Goal: Information Seeking & Learning: Learn about a topic

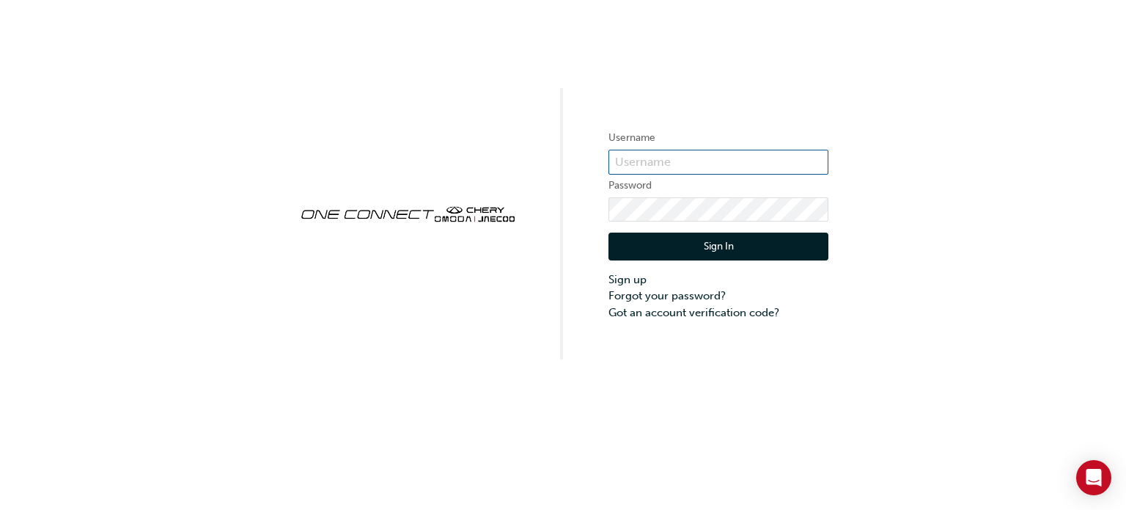
type input "[EMAIL_ADDRESS][DOMAIN_NAME]"
click at [695, 252] on button "Sign In" at bounding box center [719, 246] width 220 height 28
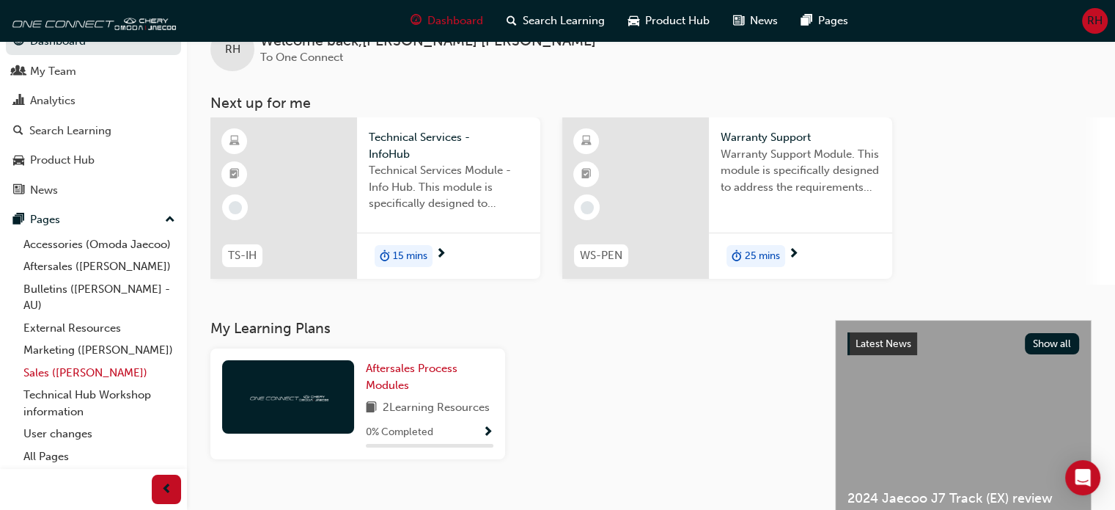
scroll to position [73, 0]
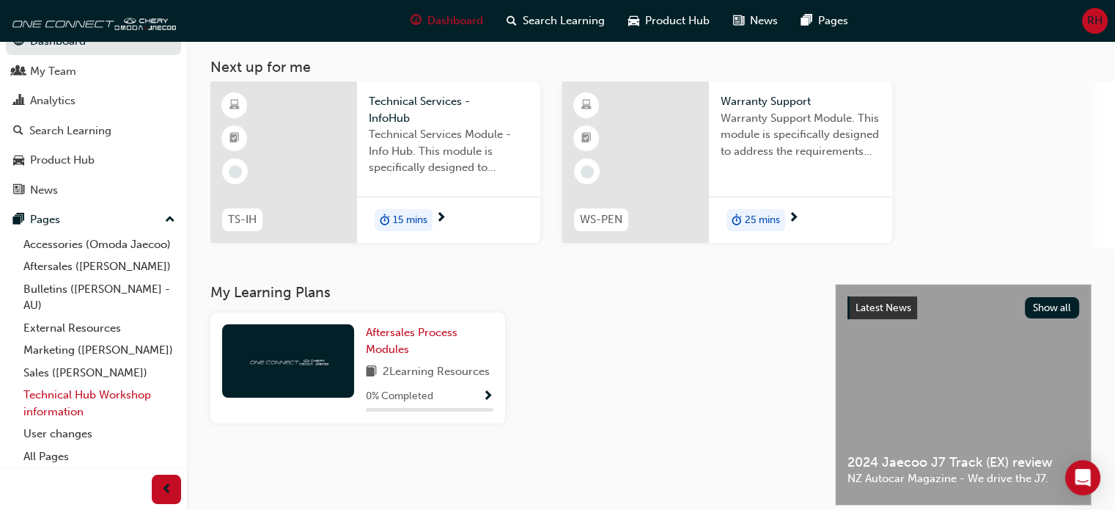
click at [62, 396] on link "Technical Hub Workshop information" at bounding box center [100, 403] width 164 height 39
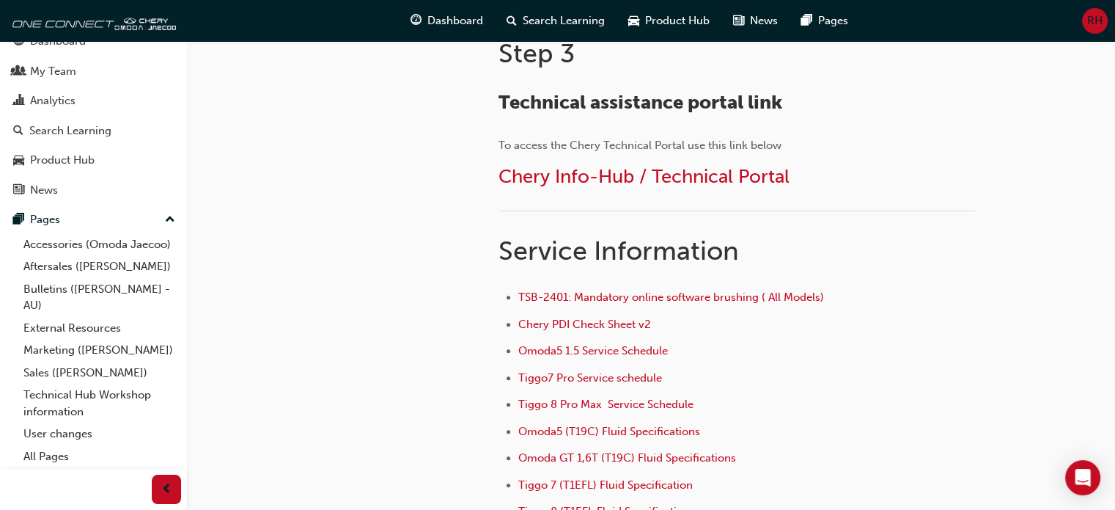
scroll to position [880, 0]
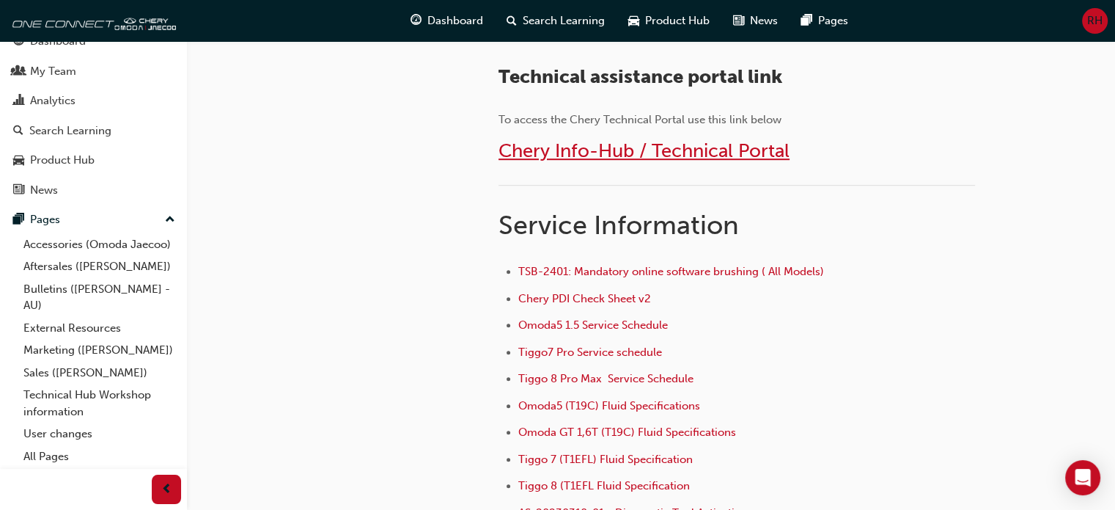
click at [565, 151] on span "Chery Info-Hub / Technical Portal" at bounding box center [644, 150] width 291 height 23
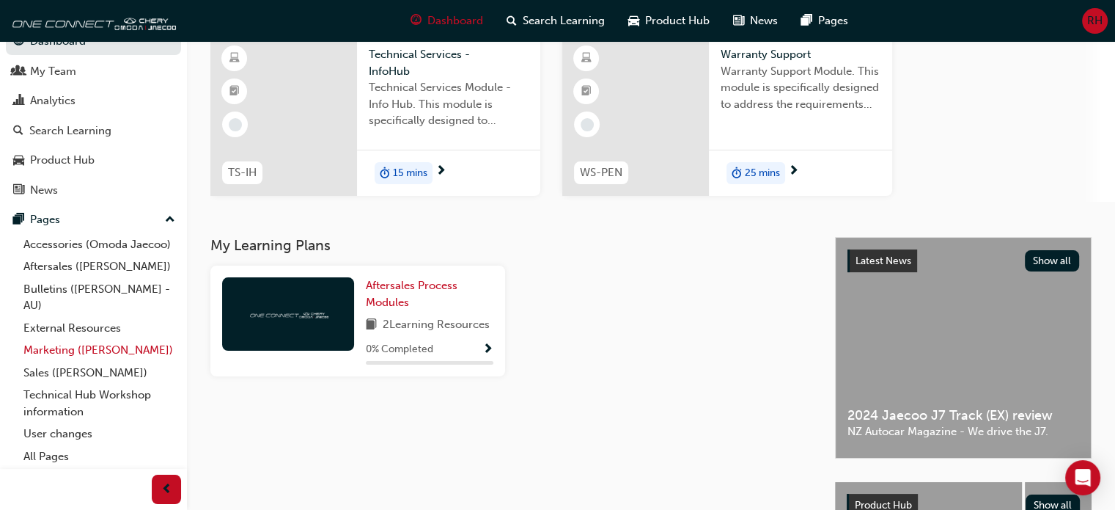
scroll to position [147, 0]
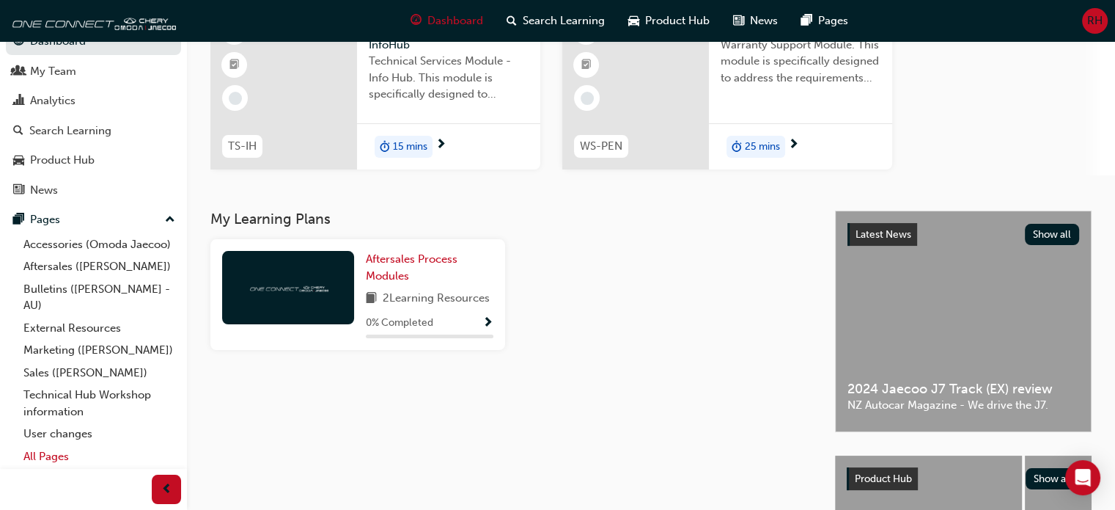
click at [59, 463] on link "All Pages" at bounding box center [100, 456] width 164 height 23
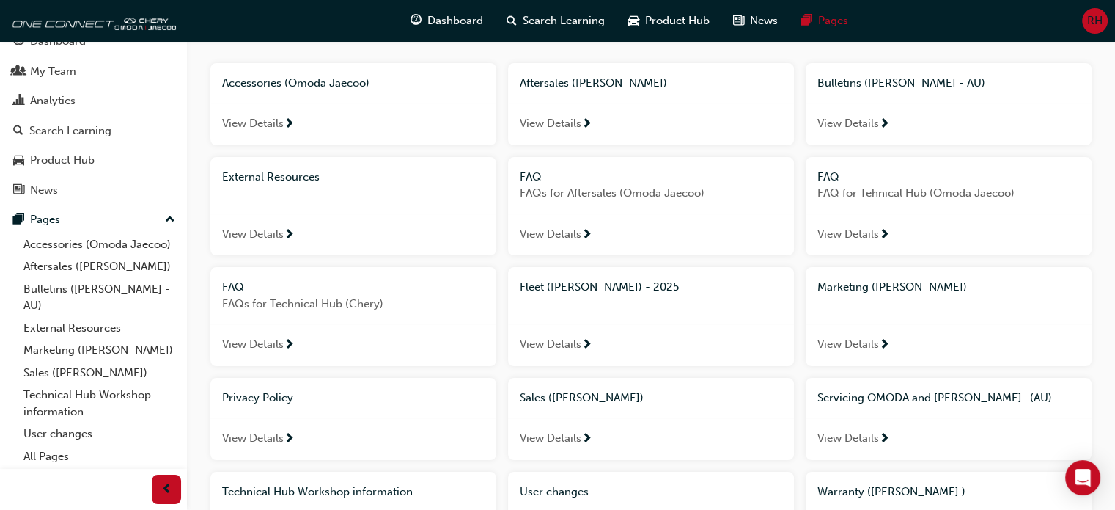
scroll to position [220, 0]
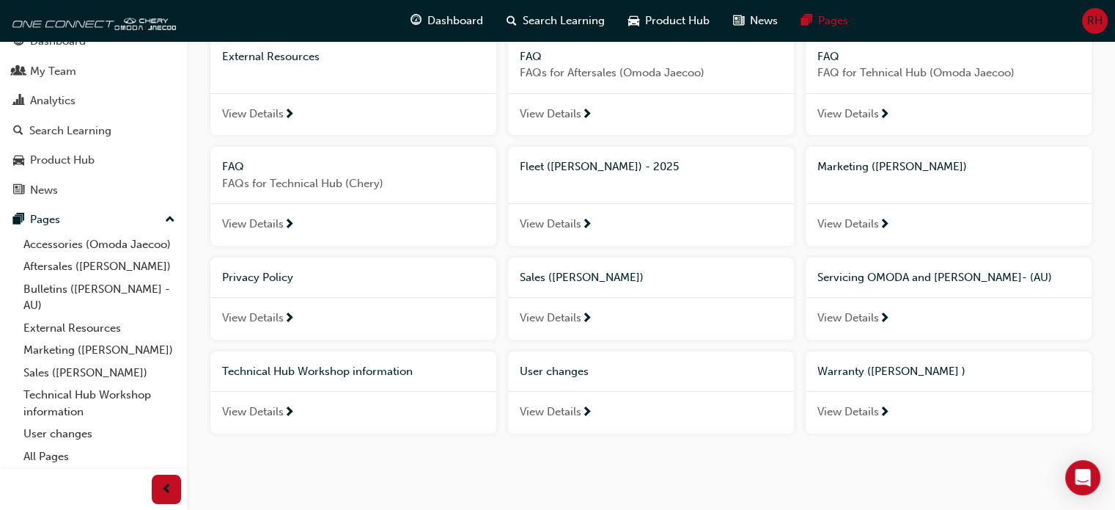
click at [287, 181] on span "FAQs for Technical Hub (Chery)" at bounding box center [353, 183] width 263 height 17
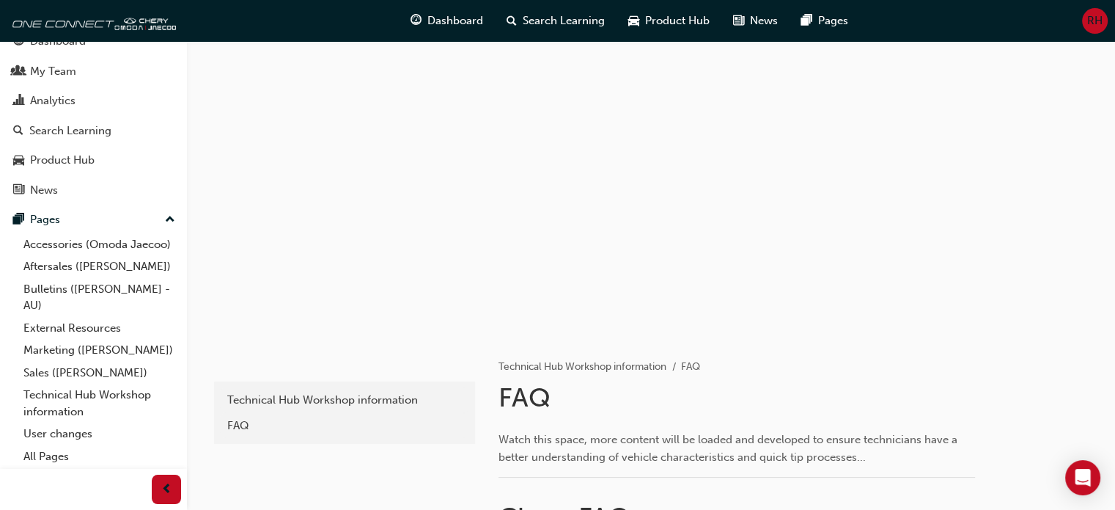
scroll to position [293, 0]
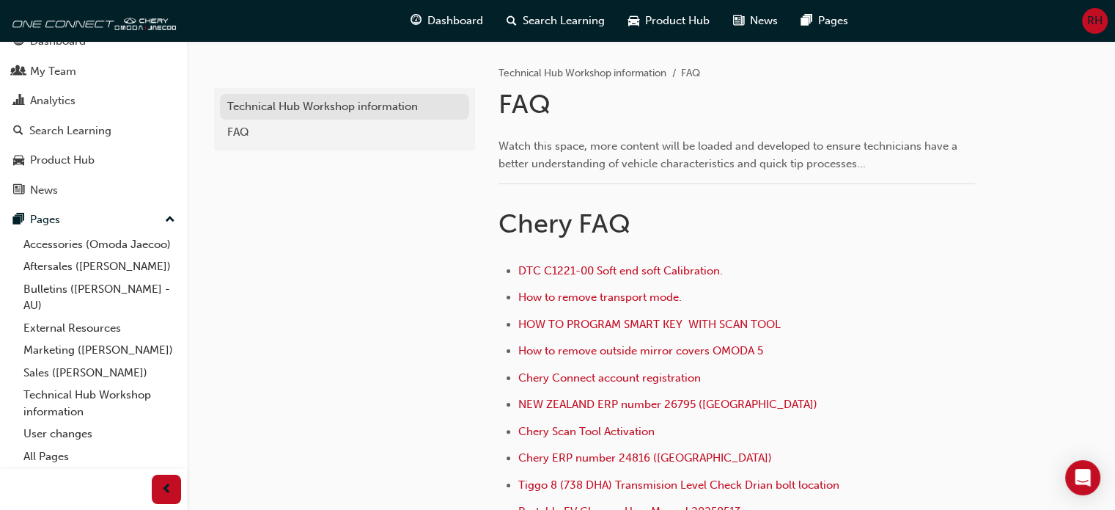
click at [290, 105] on div "Technical Hub Workshop information" at bounding box center [344, 106] width 235 height 17
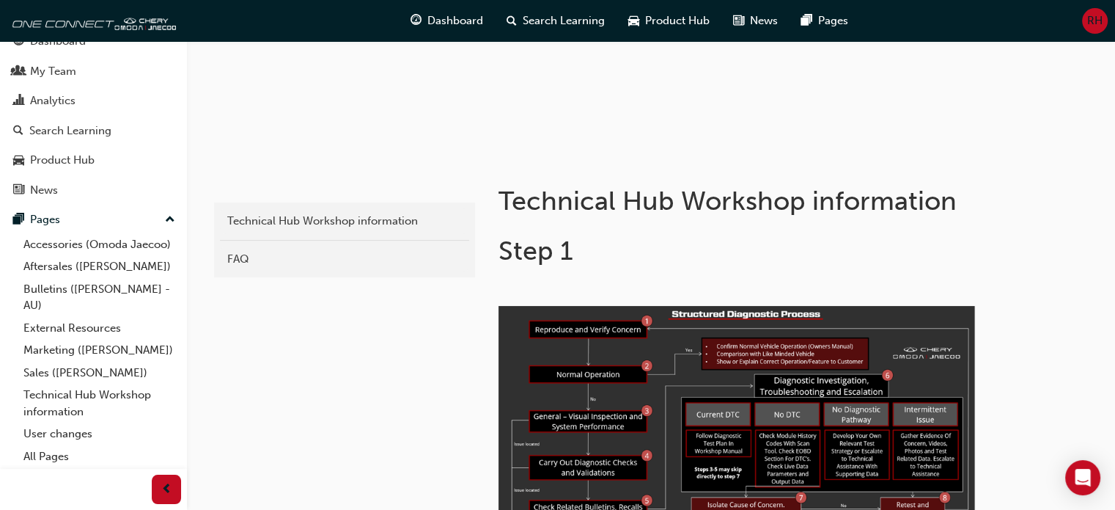
scroll to position [161, 0]
